Goal: Task Accomplishment & Management: Use online tool/utility

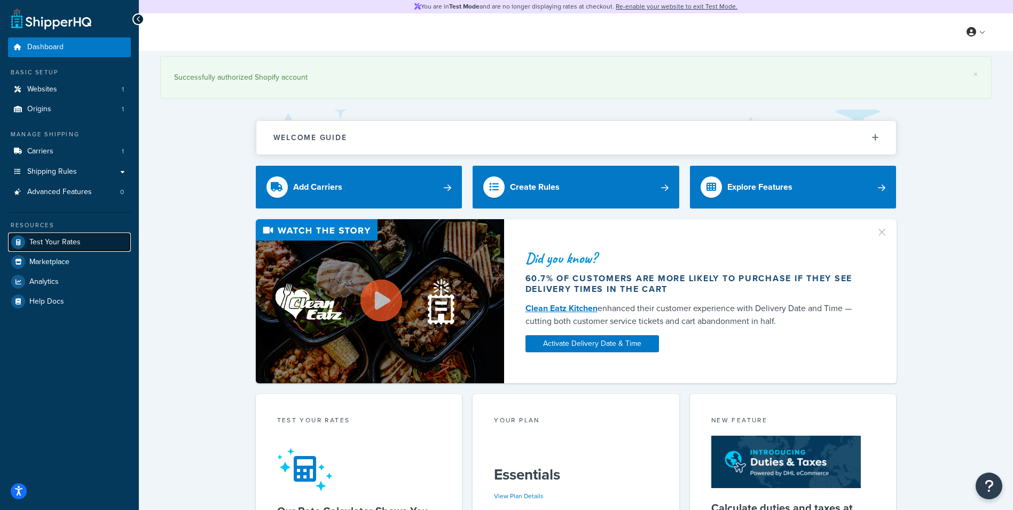
click at [61, 239] on span "Test Your Rates" at bounding box center [54, 242] width 51 height 9
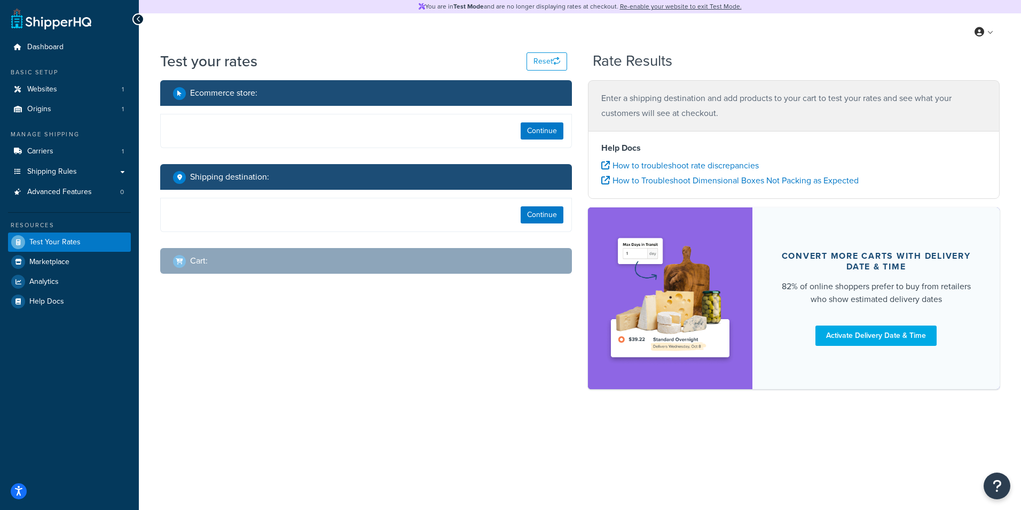
select select "TX"
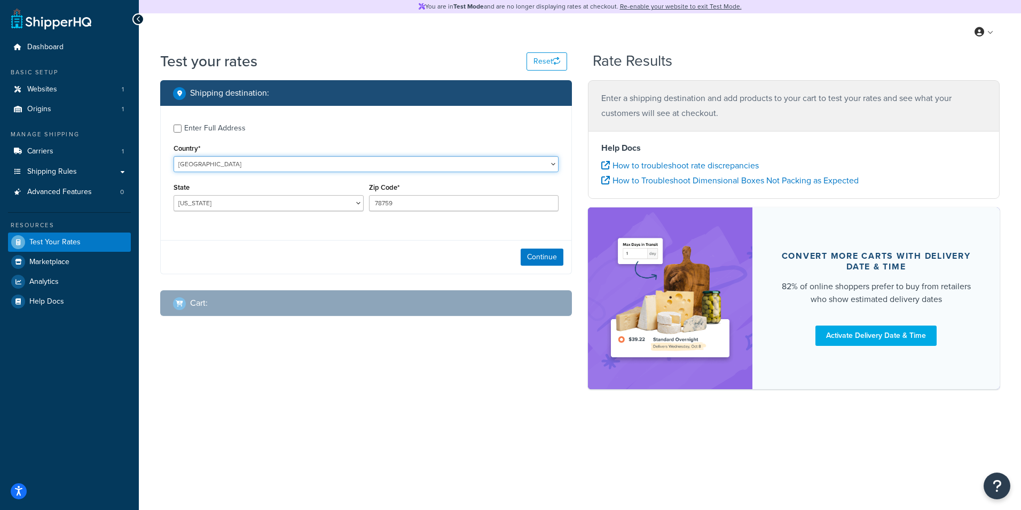
click at [221, 168] on select "United States United Kingdom Afghanistan Åland Islands Albania Algeria American…" at bounding box center [366, 164] width 385 height 16
click at [290, 131] on label "Enter Full Address" at bounding box center [371, 127] width 374 height 17
click at [182, 131] on input "Enter Full Address" at bounding box center [178, 128] width 8 height 8
checkbox input "true"
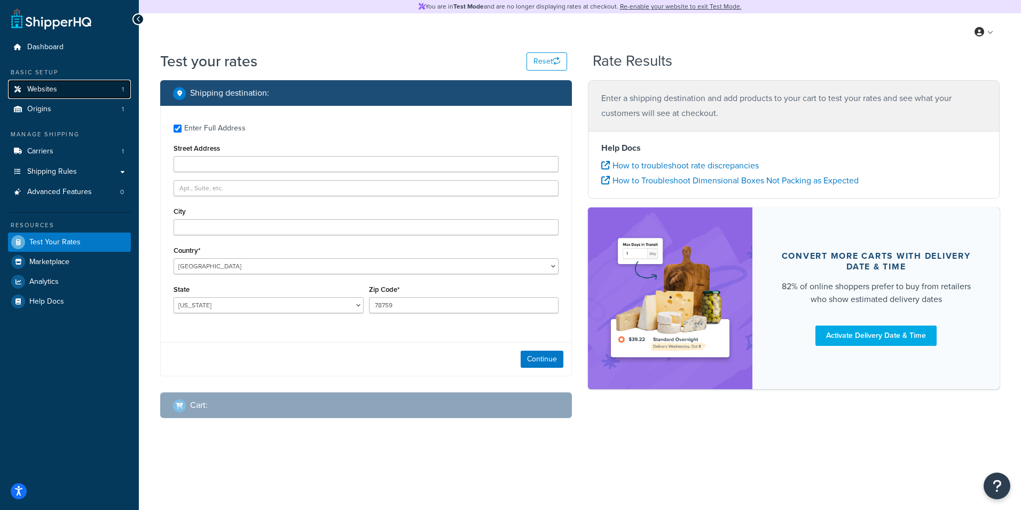
click at [67, 84] on link "Websites 1" at bounding box center [69, 90] width 123 height 20
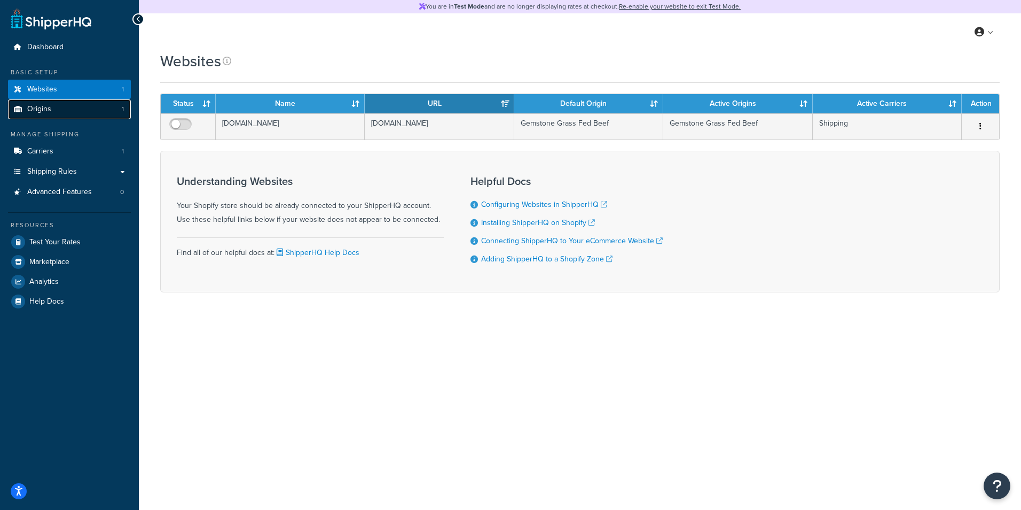
click at [68, 109] on link "Origins 1" at bounding box center [69, 109] width 123 height 20
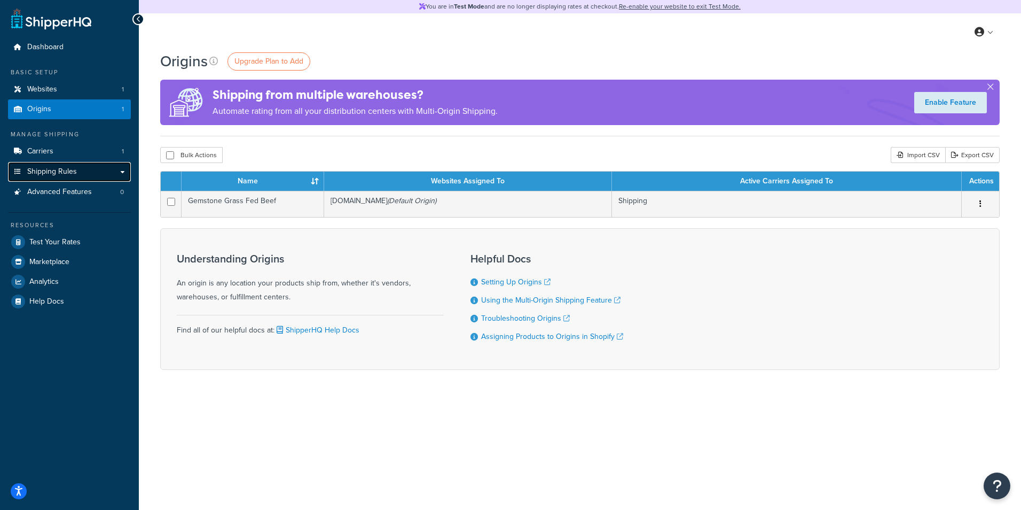
click at [64, 167] on span "Shipping Rules" at bounding box center [52, 171] width 50 height 9
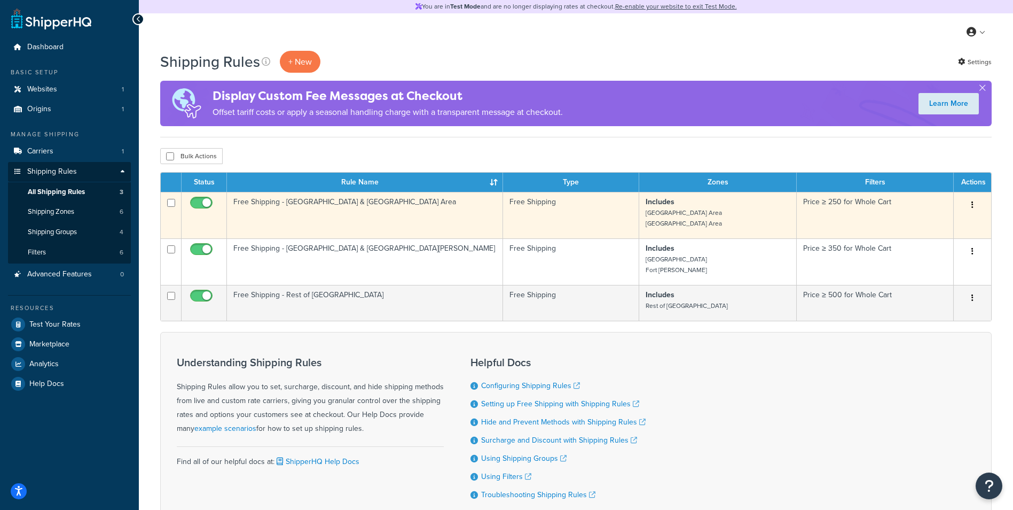
click at [795, 210] on td "Includes Calgary Area Edmonton Area" at bounding box center [718, 215] width 158 height 46
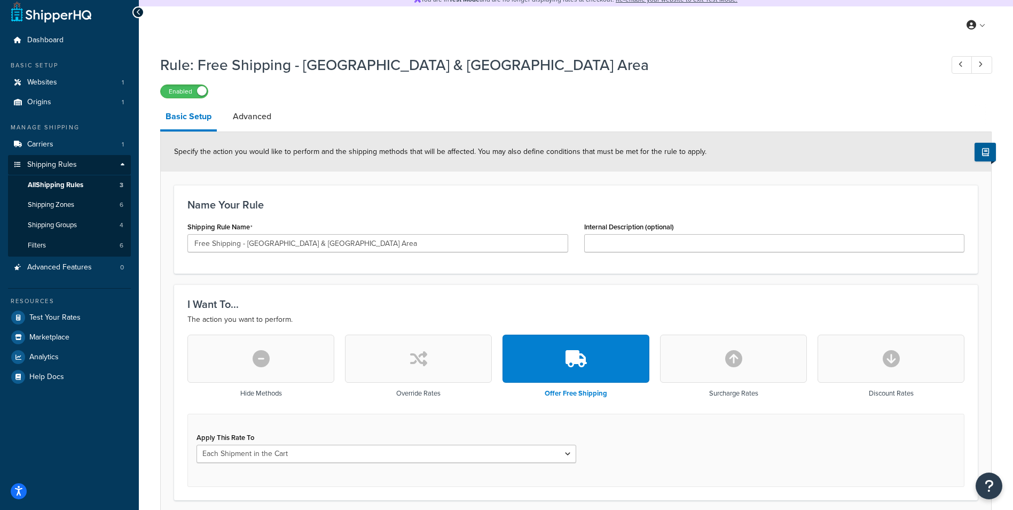
scroll to position [6, 0]
click at [263, 123] on link "Advanced" at bounding box center [252, 117] width 49 height 26
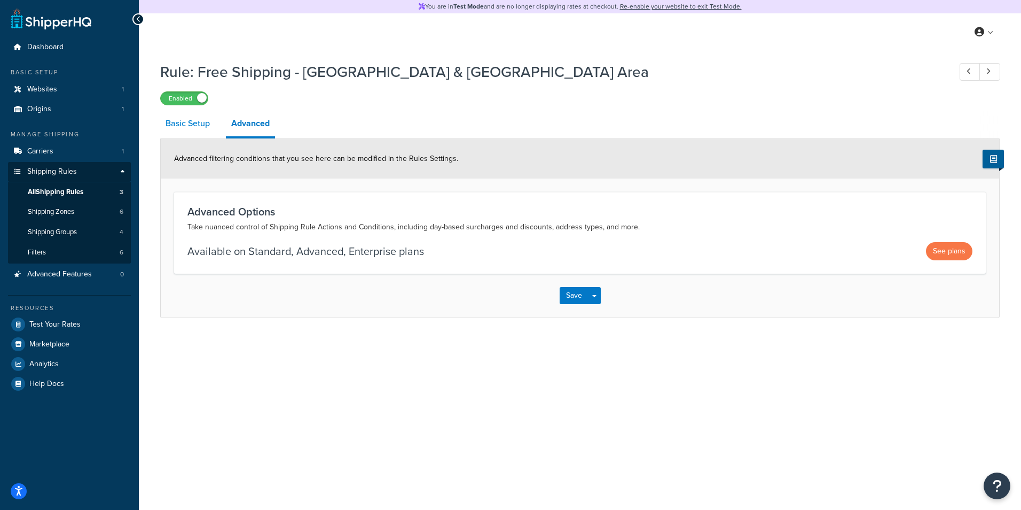
click at [175, 127] on link "Basic Setup" at bounding box center [187, 124] width 55 height 26
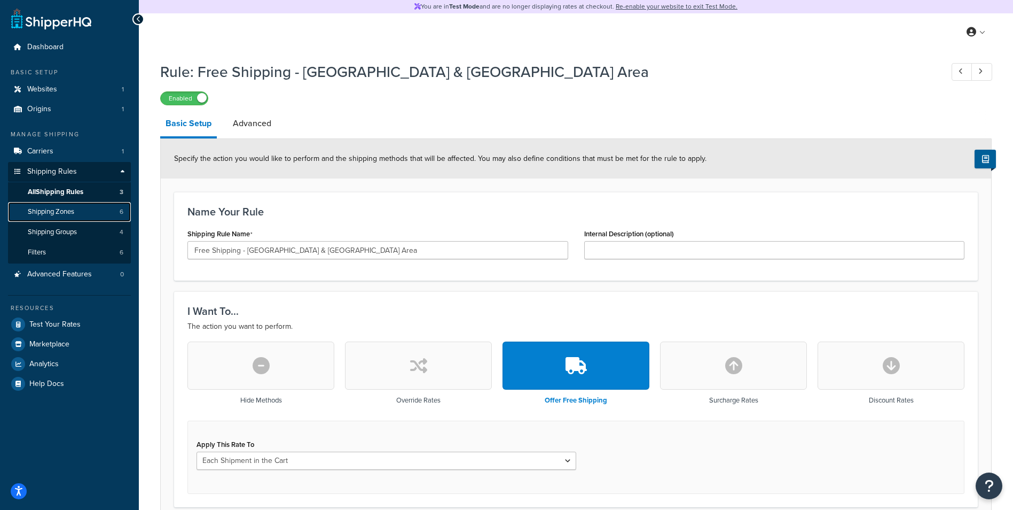
click at [82, 215] on link "Shipping Zones 6" at bounding box center [69, 212] width 123 height 20
click at [80, 236] on link "Shipping Groups 4" at bounding box center [69, 232] width 123 height 20
